Goal: Communication & Community: Answer question/provide support

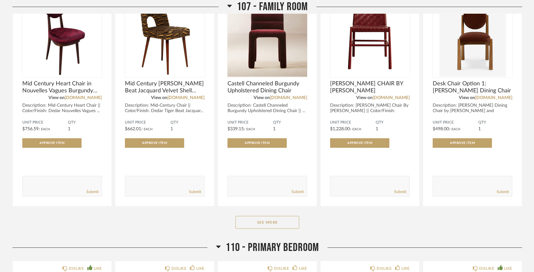
scroll to position [1528, 0]
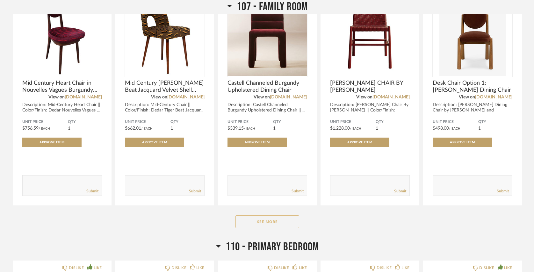
click at [262, 215] on button "See More" at bounding box center [267, 221] width 64 height 13
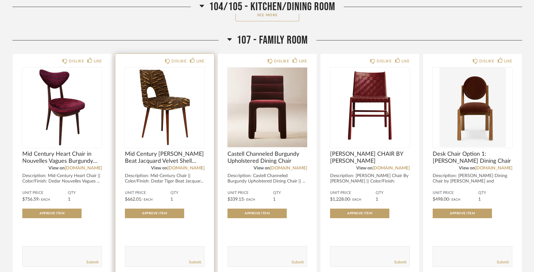
scroll to position [1457, 0]
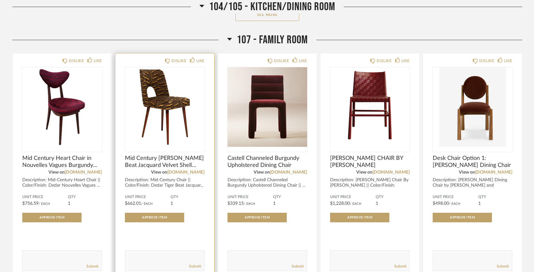
click at [171, 254] on textarea at bounding box center [164, 258] width 79 height 9
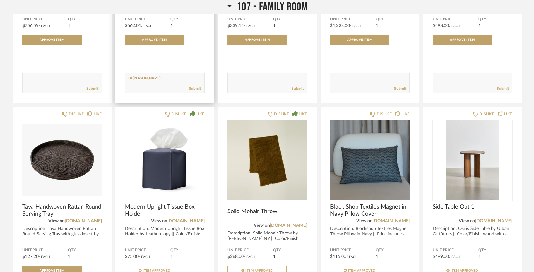
scroll to position [1636, 0]
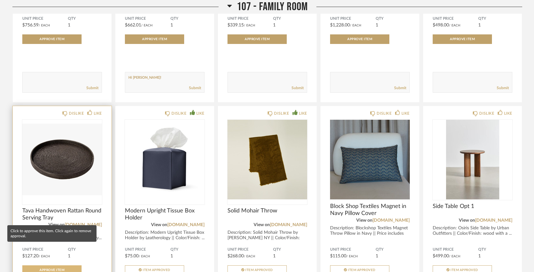
click at [62, 265] on button "Approve Item" at bounding box center [51, 270] width 59 height 10
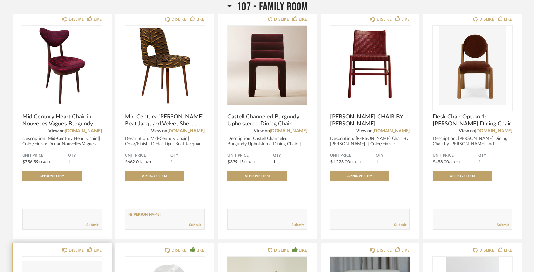
scroll to position [1498, 0]
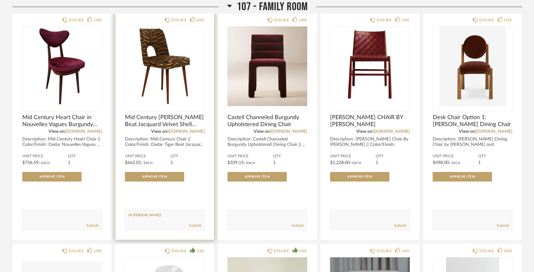
click at [168, 210] on form "Submit" at bounding box center [165, 220] width 80 height 21
click at [168, 213] on textarea at bounding box center [164, 217] width 79 height 9
click at [188, 129] on link "[DOMAIN_NAME]" at bounding box center [185, 131] width 37 height 4
click at [151, 213] on textarea at bounding box center [164, 217] width 79 height 9
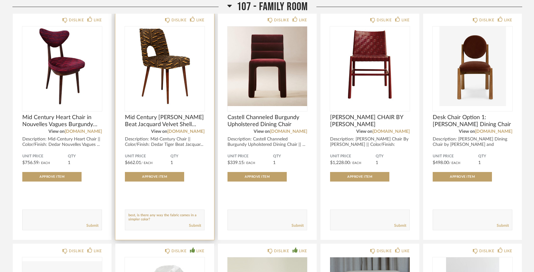
click at [151, 213] on textarea at bounding box center [164, 217] width 79 height 9
click at [196, 213] on textarea at bounding box center [164, 217] width 79 height 9
click at [187, 213] on textarea at bounding box center [164, 217] width 79 height 9
type textarea "Hi [PERSON_NAME]! We like this shape the best, is there any way the fabric come…"
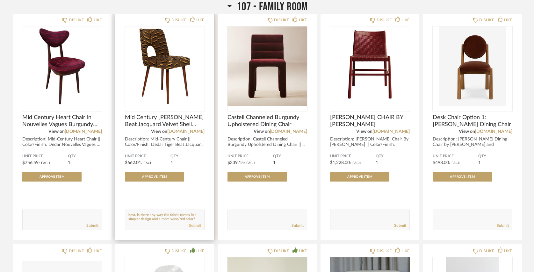
click at [198, 223] on link "Submit" at bounding box center [195, 225] width 12 height 5
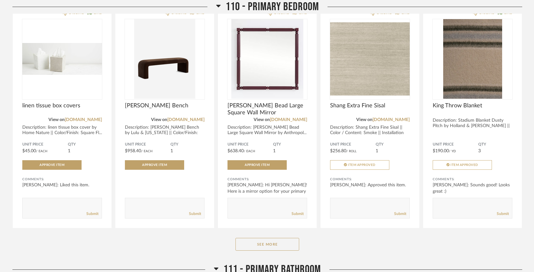
scroll to position [2479, 0]
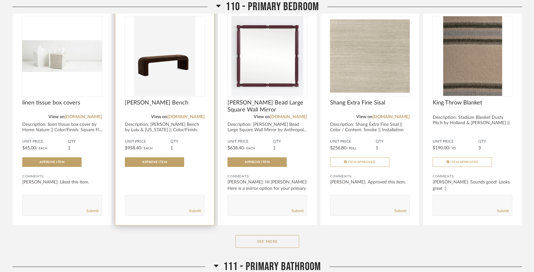
click at [171, 198] on textarea at bounding box center [164, 202] width 79 height 9
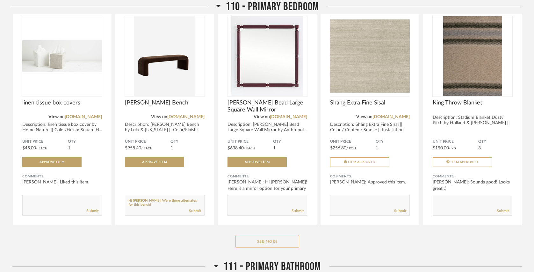
click at [258, 235] on button "See More" at bounding box center [267, 241] width 64 height 13
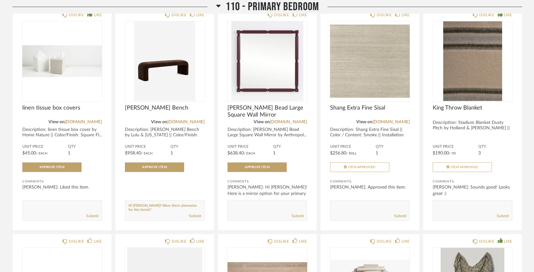
scroll to position [2471, 0]
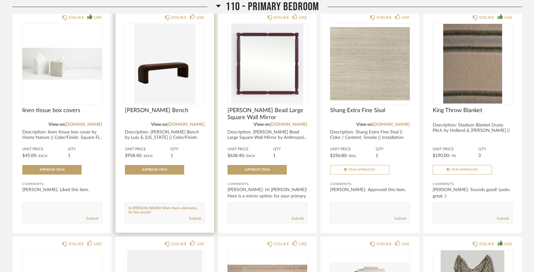
click at [147, 206] on textarea at bounding box center [164, 210] width 79 height 9
type textarea "Hi [PERSON_NAME]! Were there alternates for this bench? Think I'd prefer someth…"
click at [194, 216] on link "Submit" at bounding box center [195, 218] width 12 height 5
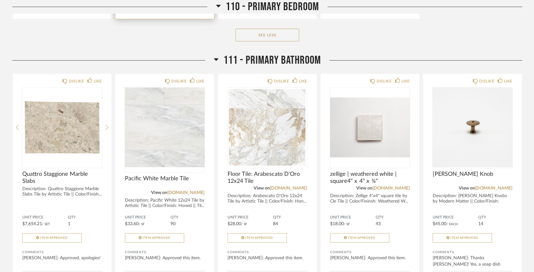
scroll to position [3466, 0]
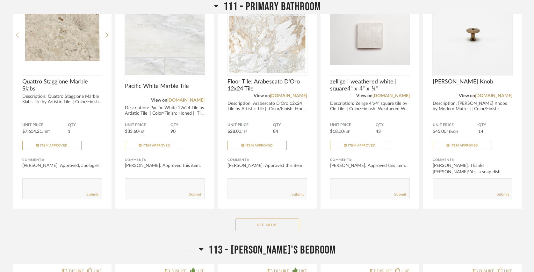
click at [255, 219] on button "See More" at bounding box center [267, 225] width 64 height 13
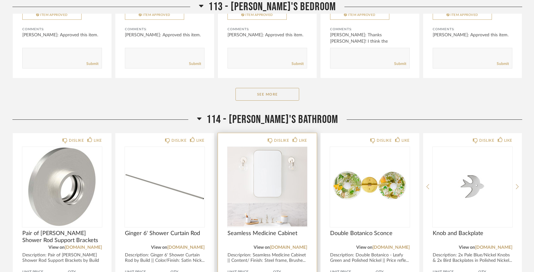
scroll to position [4070, 0]
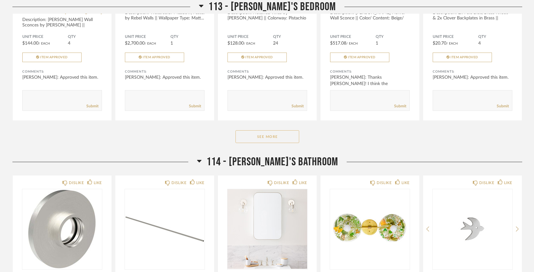
click at [269, 130] on button "See More" at bounding box center [267, 136] width 64 height 13
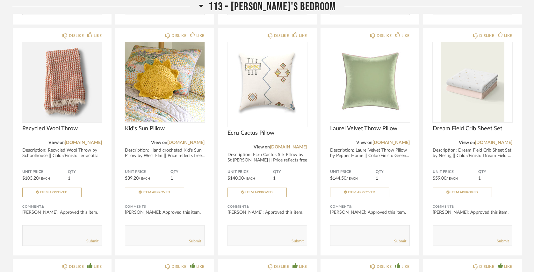
scroll to position [4165, 0]
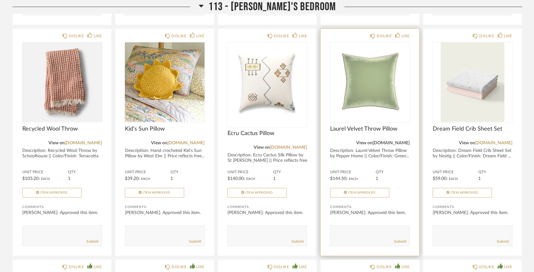
click at [389, 141] on link "[DOMAIN_NAME]" at bounding box center [390, 143] width 37 height 4
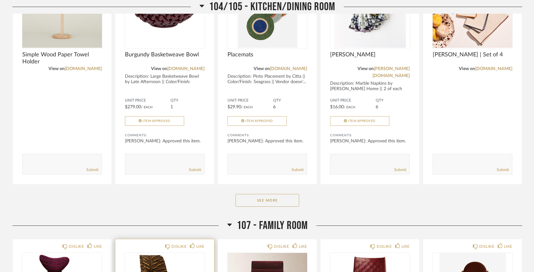
scroll to position [1262, 0]
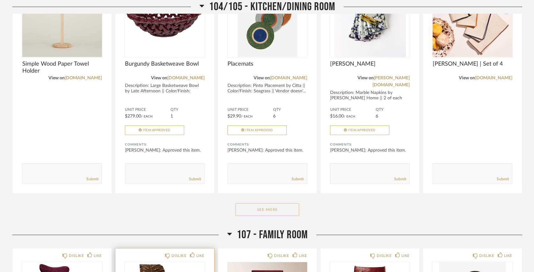
click at [270, 203] on button "See More" at bounding box center [267, 209] width 64 height 13
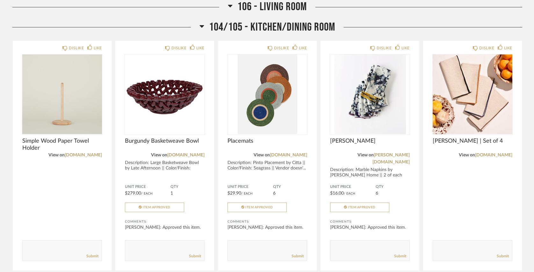
scroll to position [1189, 0]
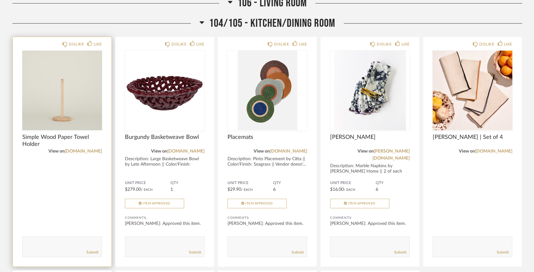
click at [65, 248] on div "Submit" at bounding box center [62, 252] width 79 height 9
click at [65, 240] on textarea at bounding box center [62, 244] width 79 height 9
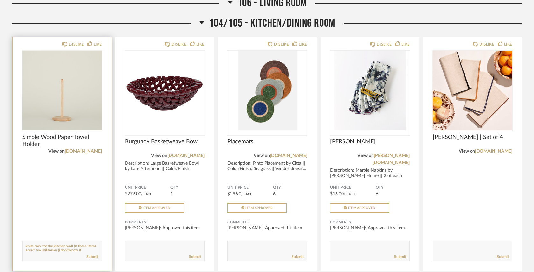
scroll to position [13, 0]
type textarea "I think we are ok without a paper towel holder (it's under the sink). Would be …"
click at [90, 254] on link "Submit" at bounding box center [92, 256] width 12 height 5
click at [72, 244] on textarea at bounding box center [62, 248] width 79 height 9
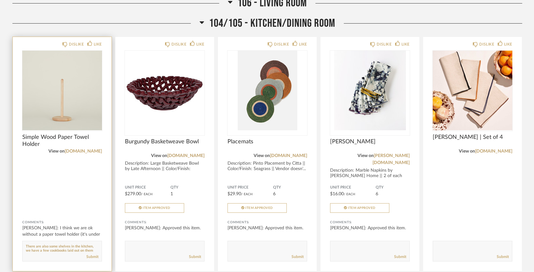
click at [95, 244] on textarea at bounding box center [62, 248] width 79 height 9
drag, startPoint x: 87, startPoint y: 226, endPoint x: 28, endPoint y: 225, distance: 59.2
click at [28, 244] on textarea at bounding box center [62, 248] width 79 height 9
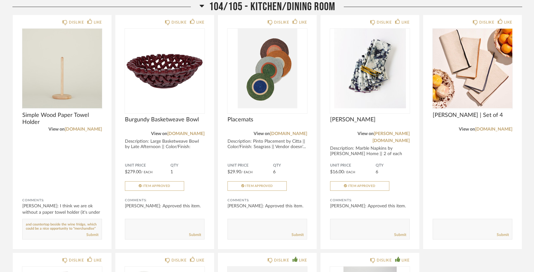
scroll to position [1211, 0]
drag, startPoint x: 58, startPoint y: 206, endPoint x: 63, endPoint y: 231, distance: 25.3
click at [63, 231] on div "DISLIKE LIKE Simple Wood Paper Towel Holder View on [DOMAIN_NAME] Comments: [PE…" at bounding box center [267, 248] width 510 height 466
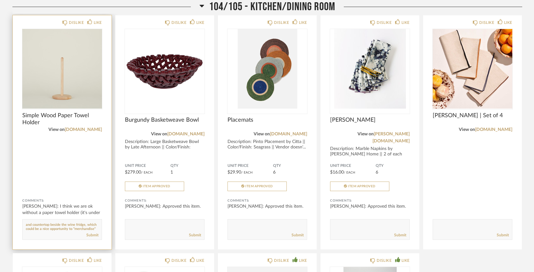
click at [91, 222] on textarea at bounding box center [62, 226] width 79 height 9
click at [75, 222] on textarea at bounding box center [62, 226] width 79 height 9
type textarea "There are also some shelves in the kitchen, and countertop beside the wine frid…"
click at [94, 233] on link "Submit" at bounding box center [92, 235] width 12 height 5
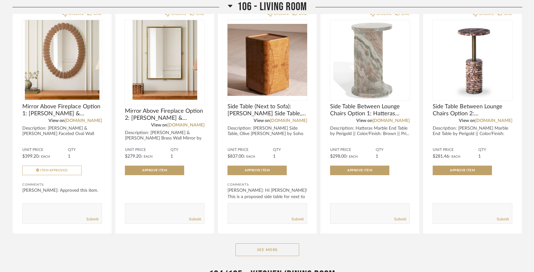
scroll to position [938, 0]
click at [259, 243] on button "See More" at bounding box center [267, 249] width 64 height 13
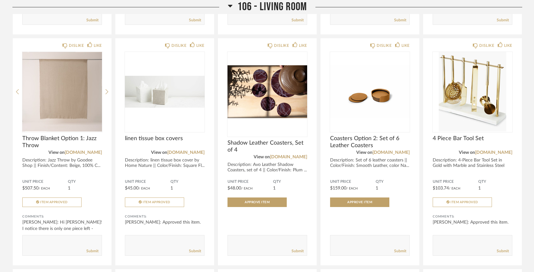
scroll to position [1138, 0]
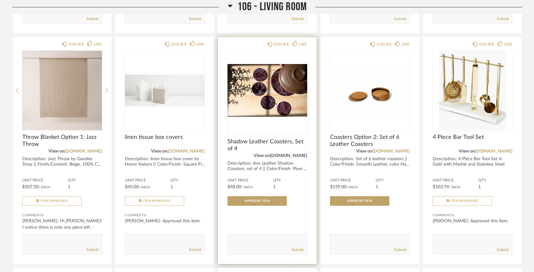
click at [293, 154] on link "[DOMAIN_NAME]" at bounding box center [288, 156] width 37 height 4
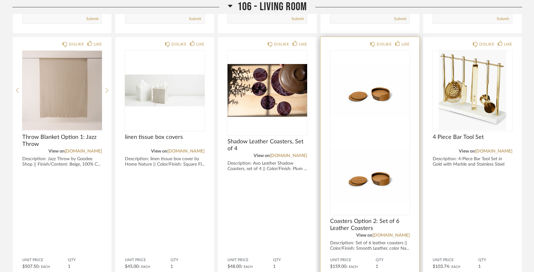
click at [407, 218] on span "Coasters Option 2: Set of 6 Leather Coasters" at bounding box center [370, 225] width 80 height 14
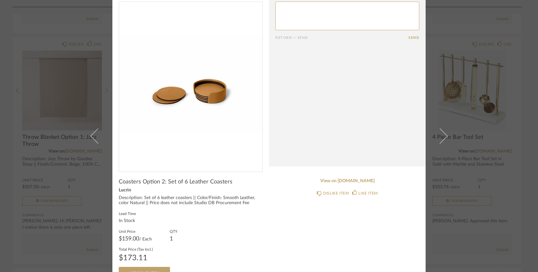
scroll to position [0, 0]
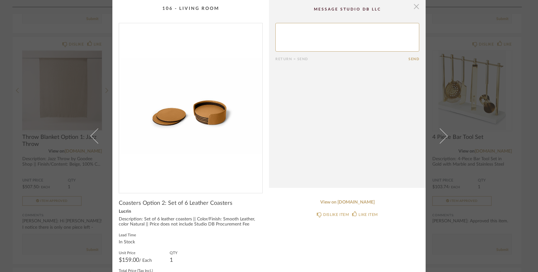
click at [413, 9] on span "button" at bounding box center [416, 6] width 13 height 13
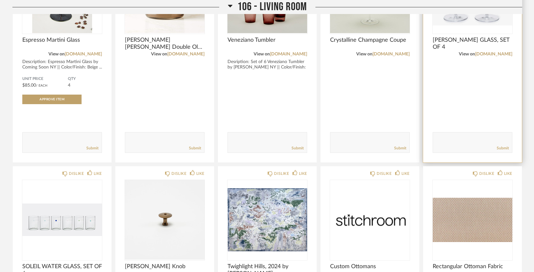
scroll to position [1690, 0]
